Goal: Task Accomplishment & Management: Manage account settings

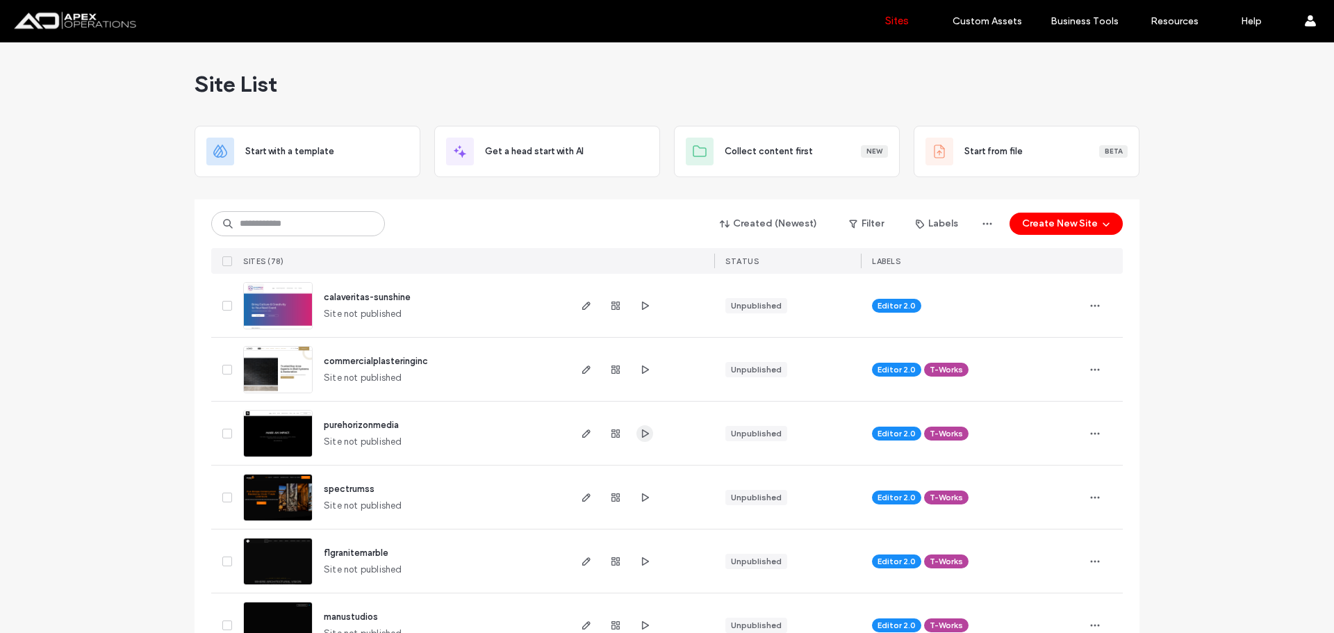
click at [639, 434] on icon "button" at bounding box center [644, 433] width 11 height 11
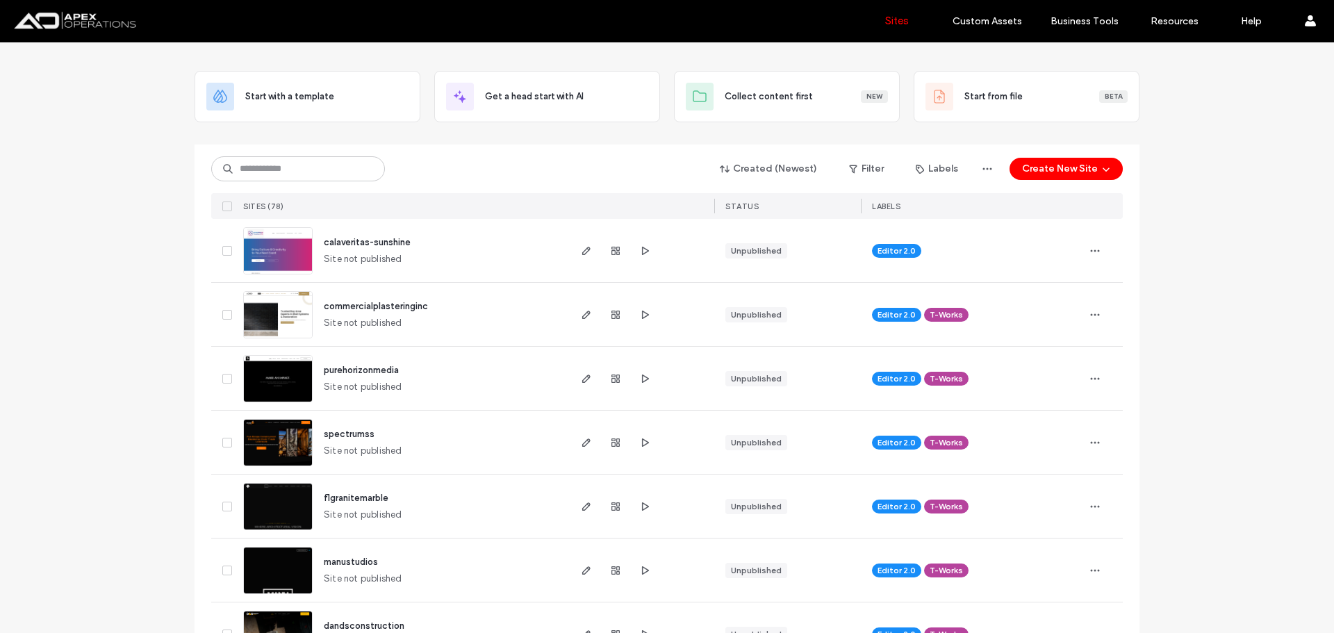
scroll to position [139, 0]
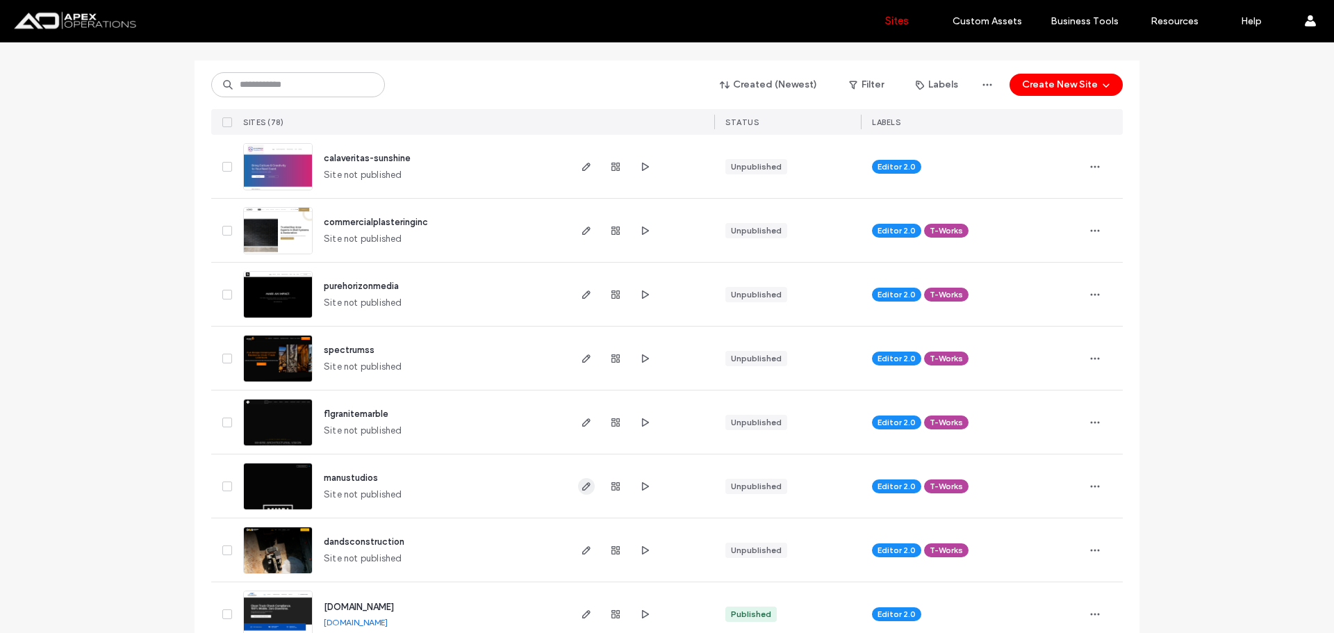
click at [582, 487] on use "button" at bounding box center [586, 486] width 8 height 8
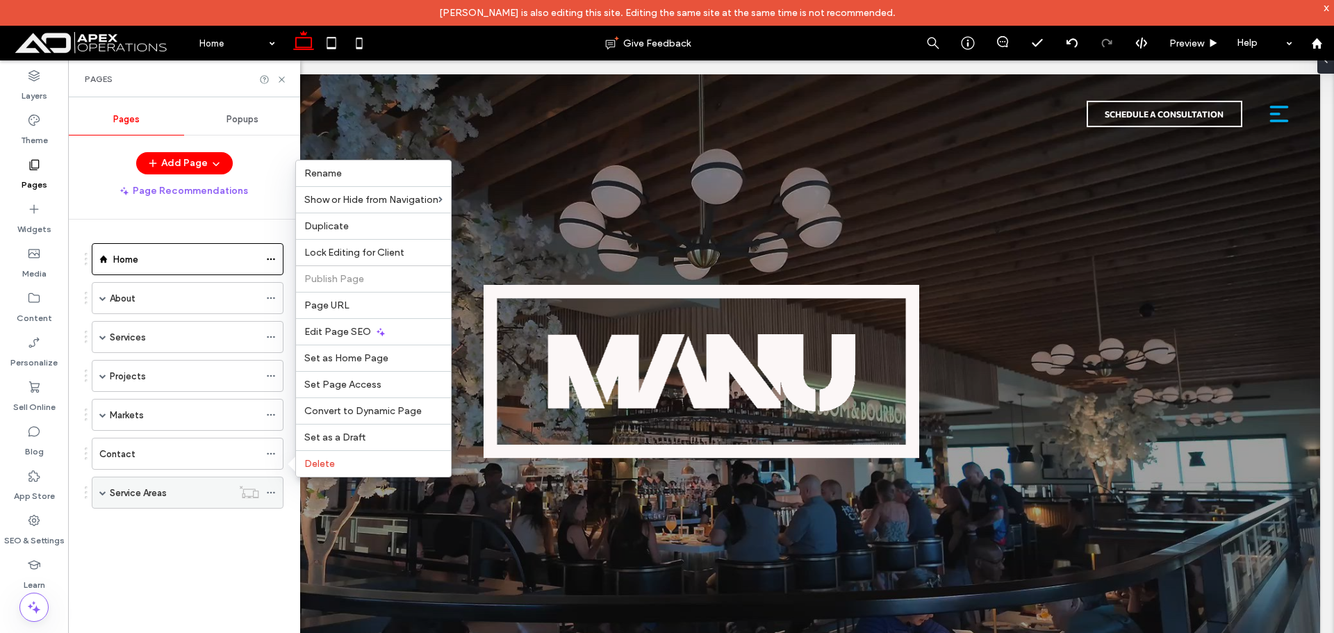
click at [275, 493] on use at bounding box center [271, 493] width 8 height 2
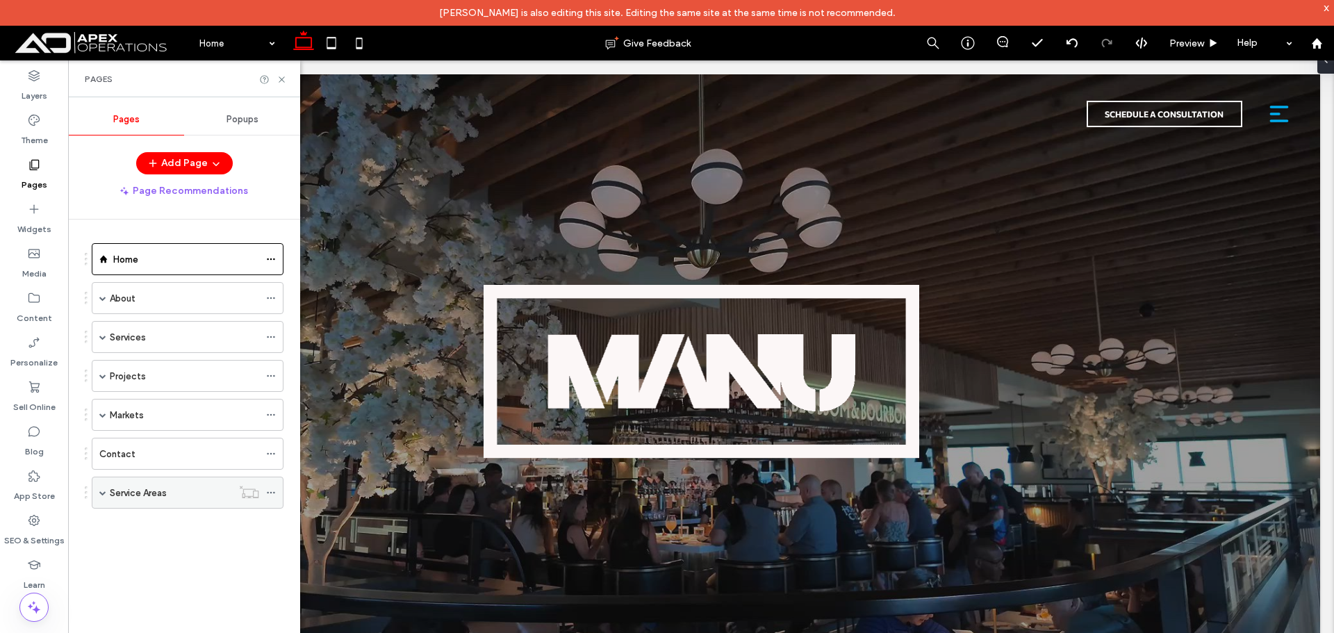
click at [270, 495] on icon at bounding box center [271, 493] width 10 height 10
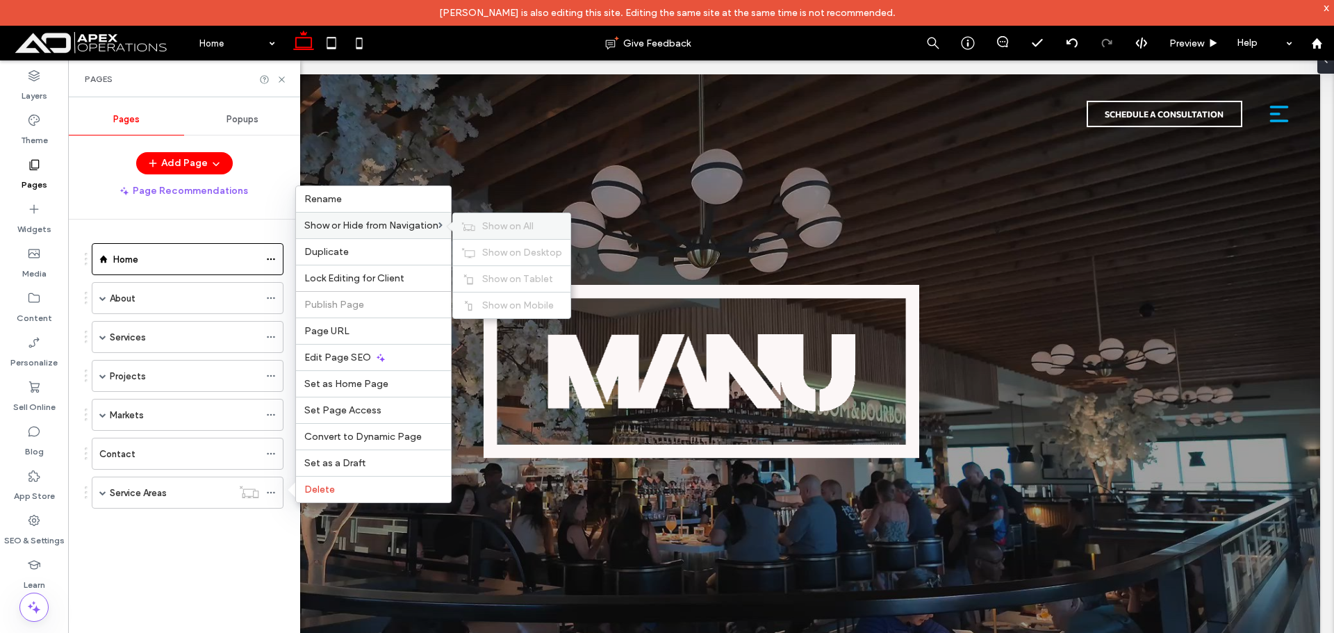
click at [515, 222] on span "Show on All" at bounding box center [507, 226] width 51 height 12
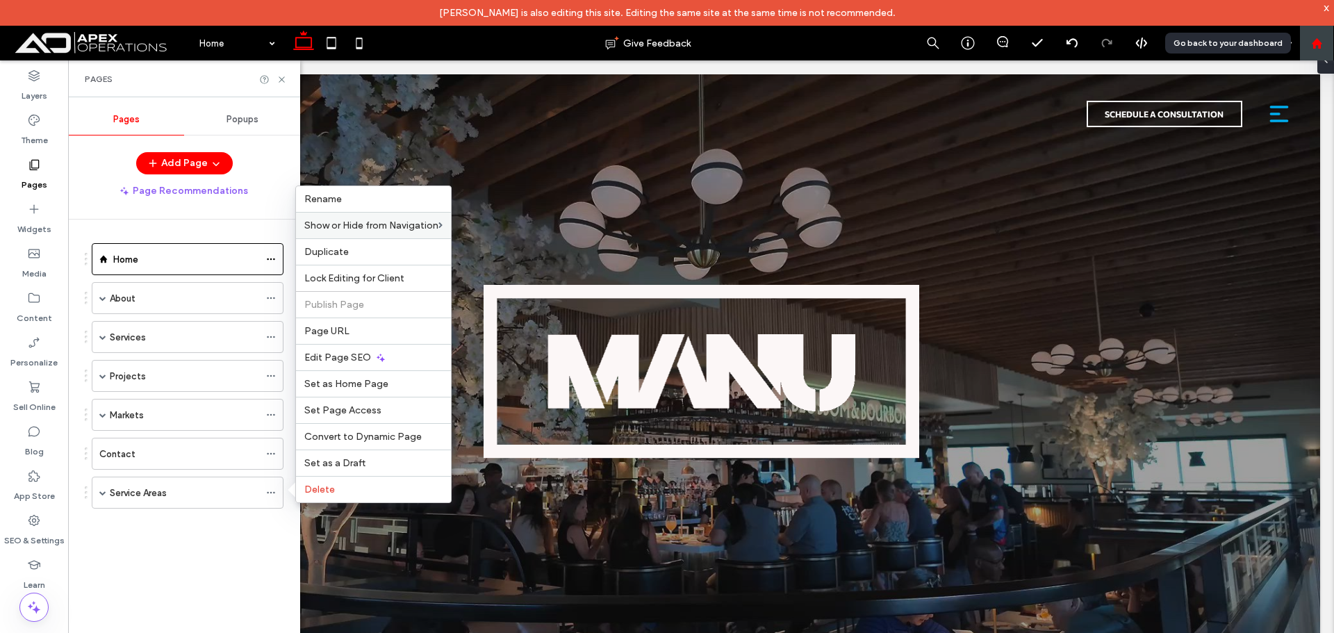
click at [1310, 42] on div at bounding box center [1316, 44] width 33 height 12
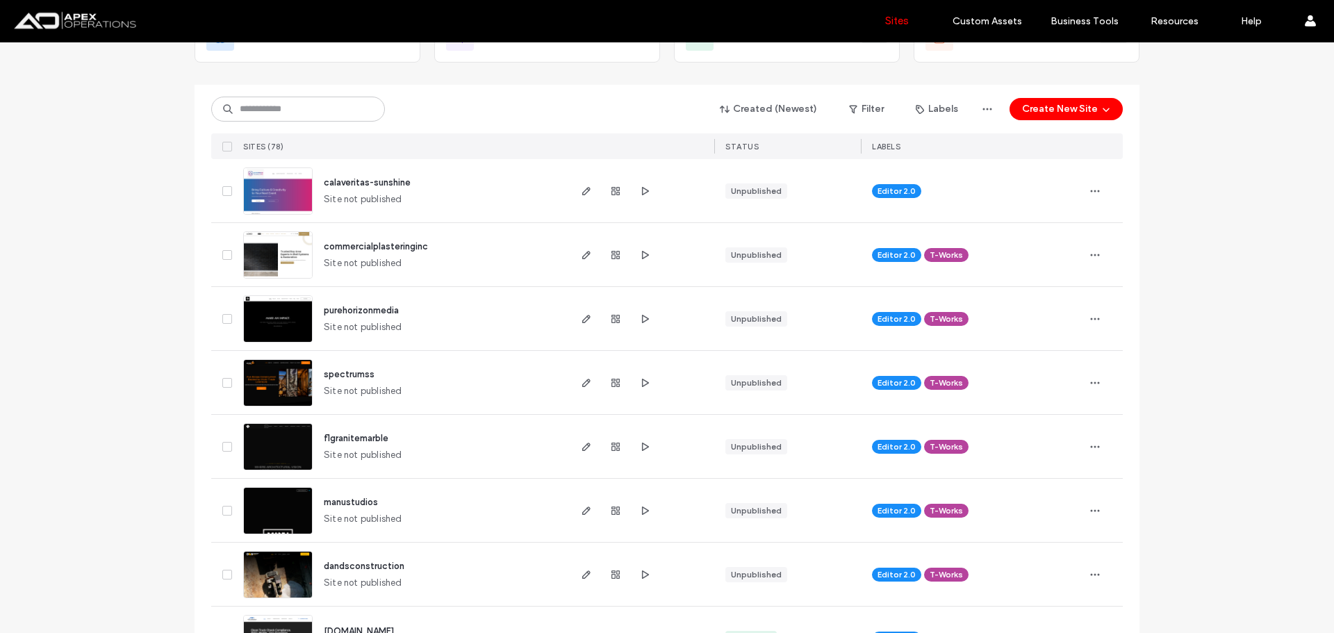
scroll to position [139, 0]
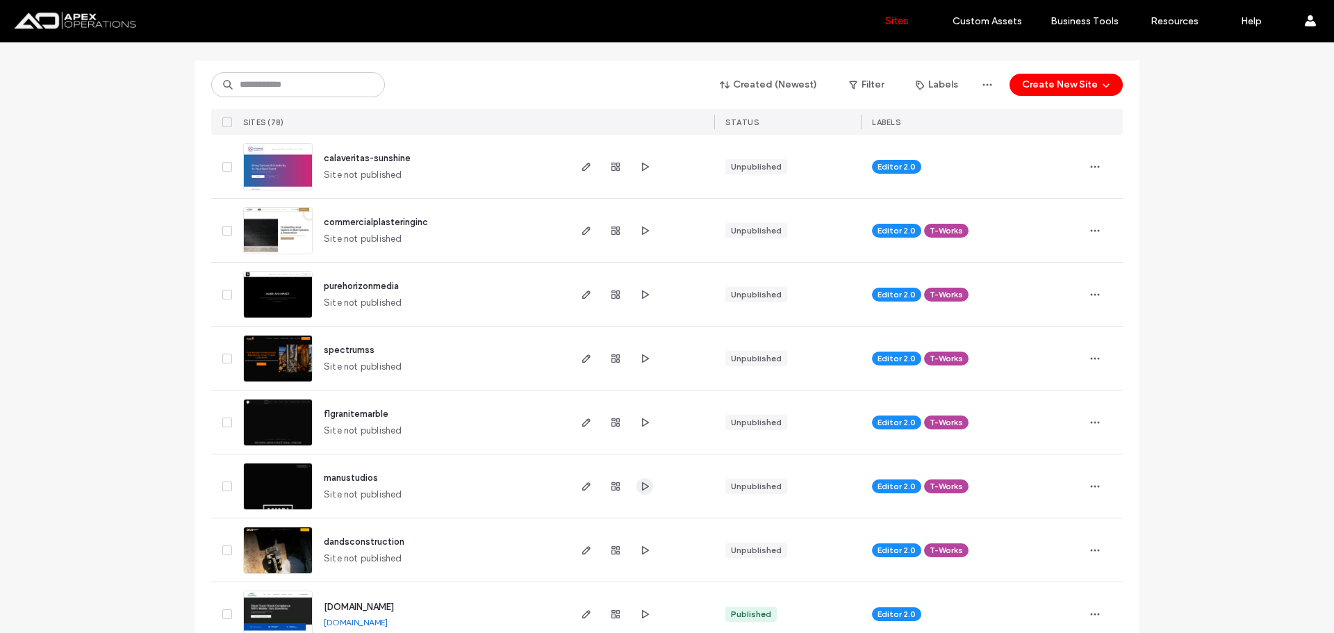
click at [643, 488] on icon "button" at bounding box center [644, 486] width 11 height 11
